Goal: Transaction & Acquisition: Book appointment/travel/reservation

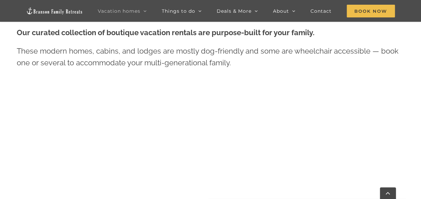
scroll to position [201, 0]
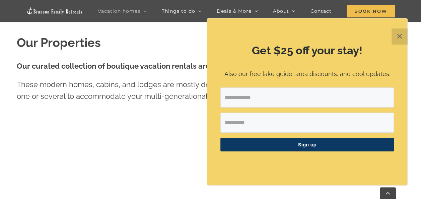
click at [400, 36] on button "✕" at bounding box center [400, 36] width 16 height 16
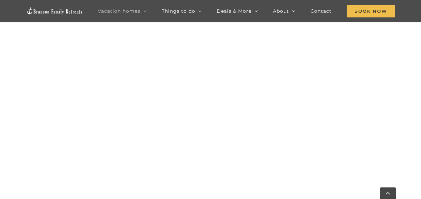
scroll to position [436, 0]
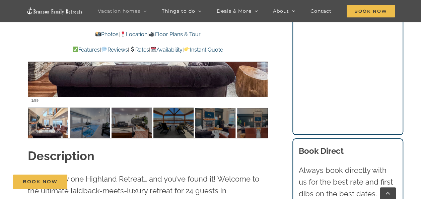
scroll to position [704, 0]
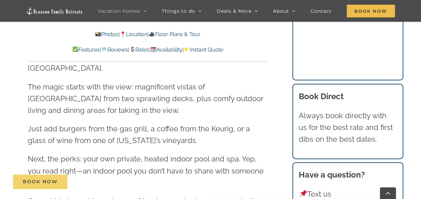
click at [44, 182] on span "Book Now" at bounding box center [40, 182] width 35 height 6
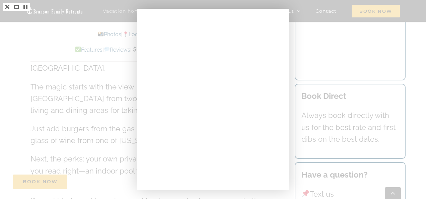
click at [39, 26] on div at bounding box center [213, 99] width 426 height 199
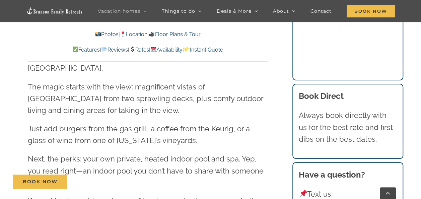
click at [144, 47] on link "Rates" at bounding box center [139, 50] width 20 height 6
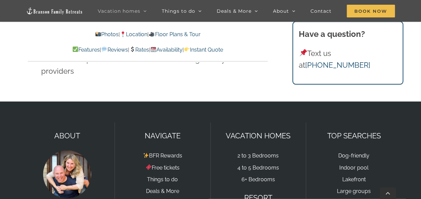
scroll to position [4520, 0]
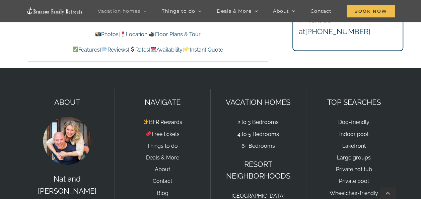
click at [167, 131] on link "Free tickets" at bounding box center [163, 134] width 34 height 6
